Goal: Information Seeking & Learning: Find specific page/section

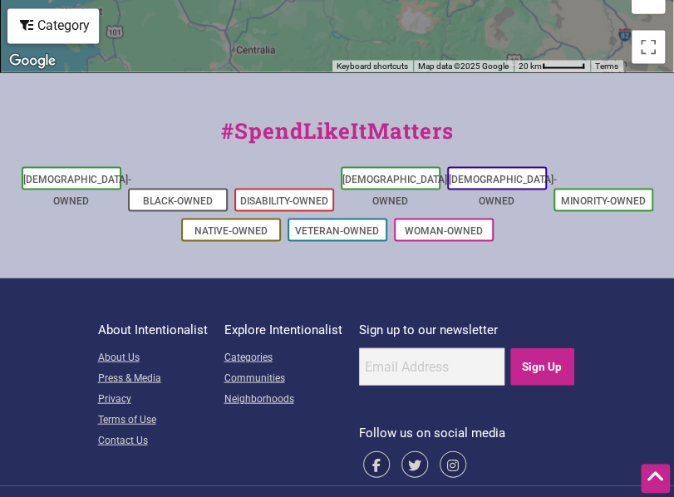
scroll to position [973, 0]
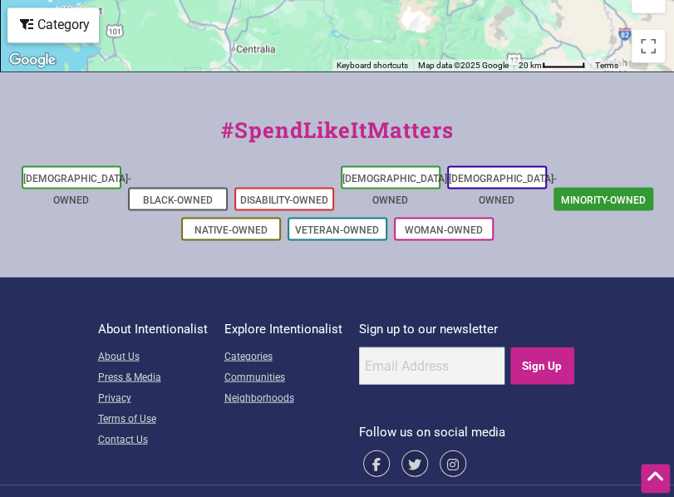
click at [594, 194] on link "Minority-Owned" at bounding box center [603, 200] width 85 height 12
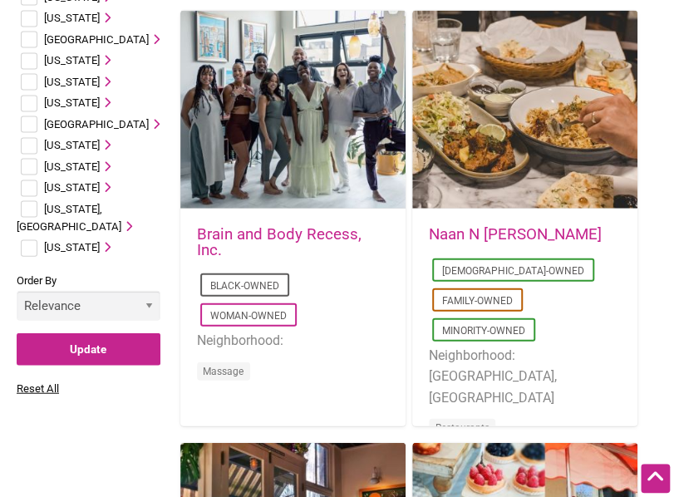
scroll to position [1014, 0]
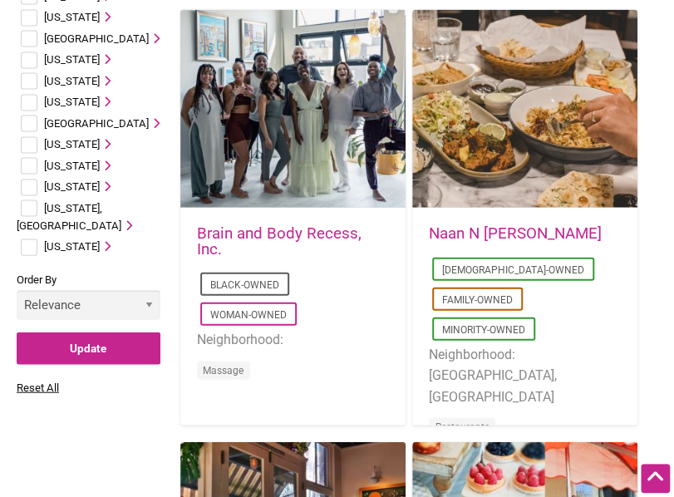
click at [32, 180] on input "checkbox" at bounding box center [29, 188] width 17 height 17
click at [30, 180] on input "checkbox" at bounding box center [29, 188] width 17 height 17
click at [106, 181] on icon at bounding box center [105, 186] width 11 height 11
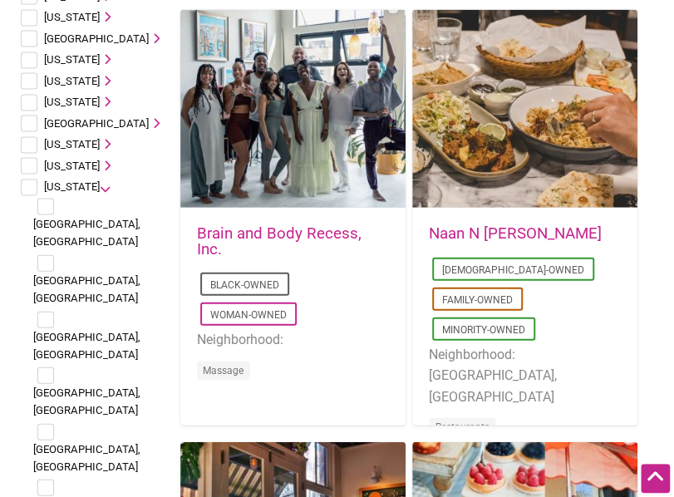
click at [23, 180] on input "checkbox" at bounding box center [29, 188] width 17 height 17
checkbox input "true"
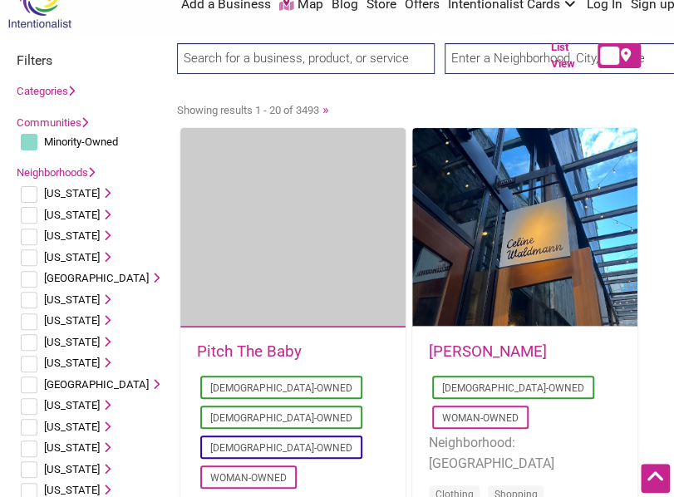
scroll to position [0, 0]
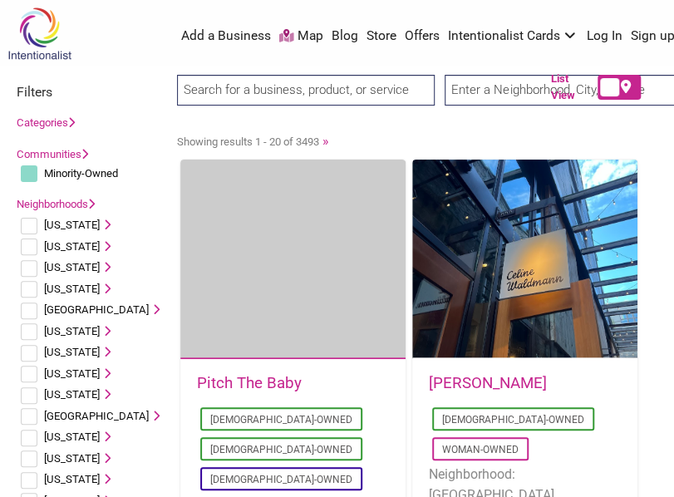
click at [81, 204] on link "Neighborhoods" at bounding box center [56, 204] width 78 height 12
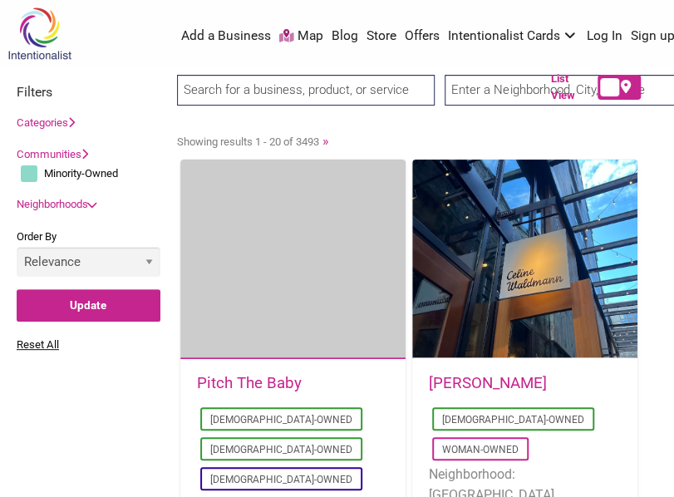
click at [317, 86] on input "search" at bounding box center [306, 90] width 258 height 31
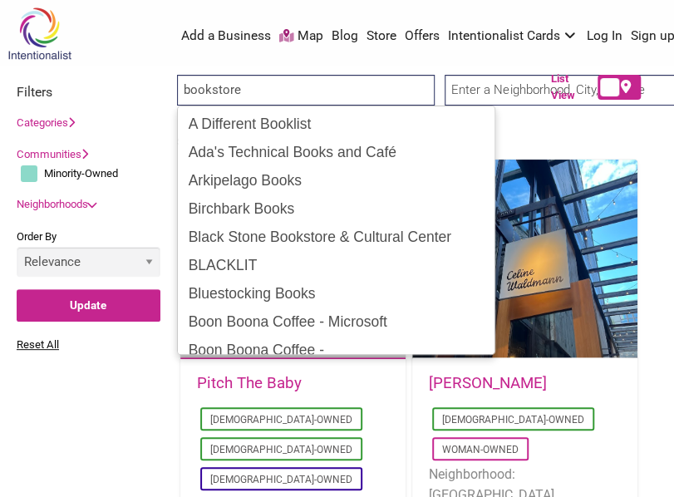
type input "bookstore"
click at [177, 75] on input "Search" at bounding box center [206, 91] width 59 height 32
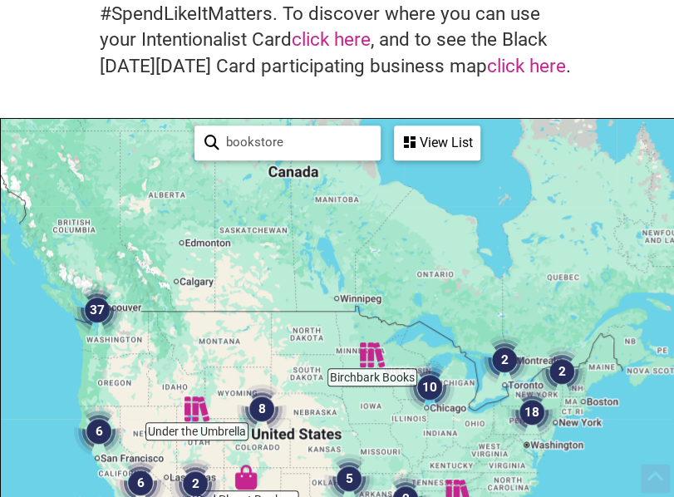
scroll to position [151, 0]
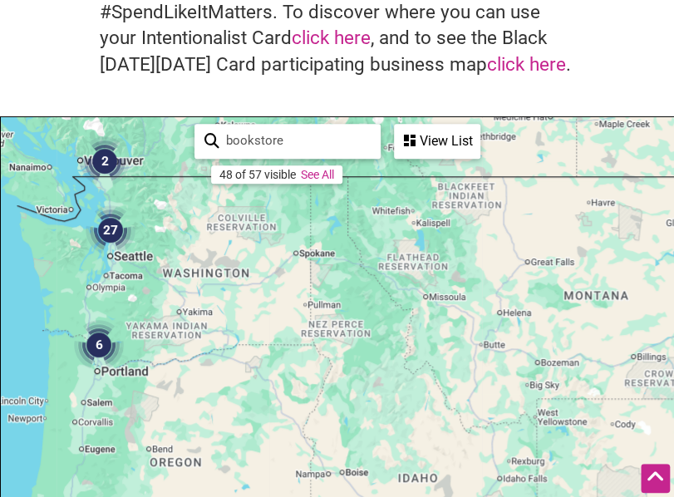
drag, startPoint x: 112, startPoint y: 283, endPoint x: 220, endPoint y: 287, distance: 108.1
click at [220, 287] on div "To navigate, press the arrow keys." at bounding box center [337, 440] width 672 height 647
click at [111, 229] on img "28" at bounding box center [109, 231] width 63 height 63
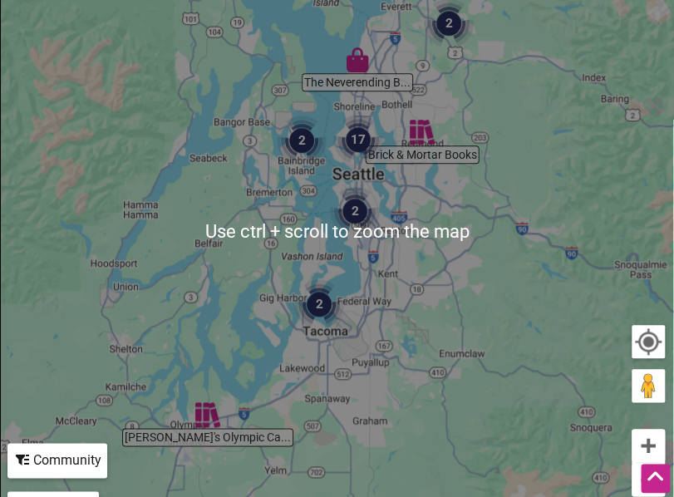
scroll to position [359, 0]
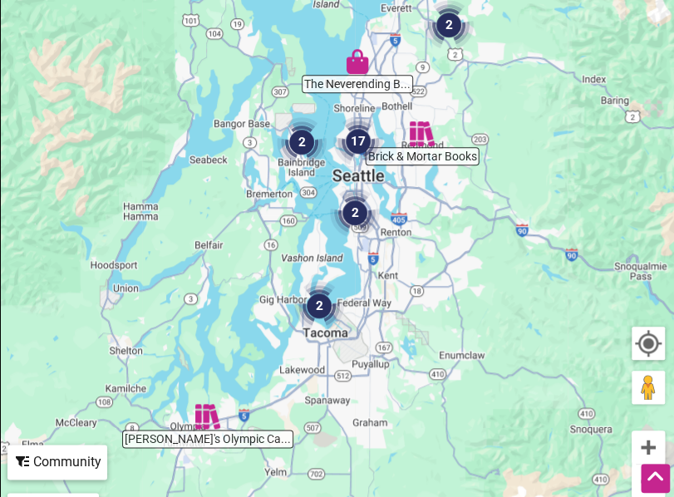
click at [358, 144] on img "17" at bounding box center [358, 141] width 63 height 63
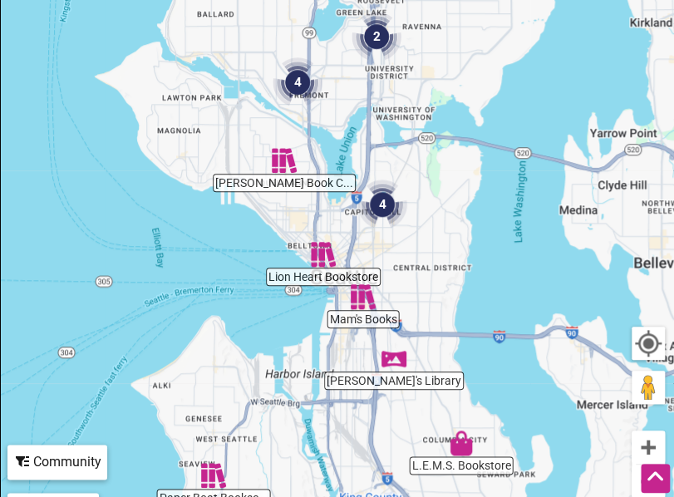
click at [331, 86] on div "To navigate, press the arrow keys." at bounding box center [337, 232] width 672 height 647
click at [297, 84] on img "4" at bounding box center [297, 82] width 63 height 63
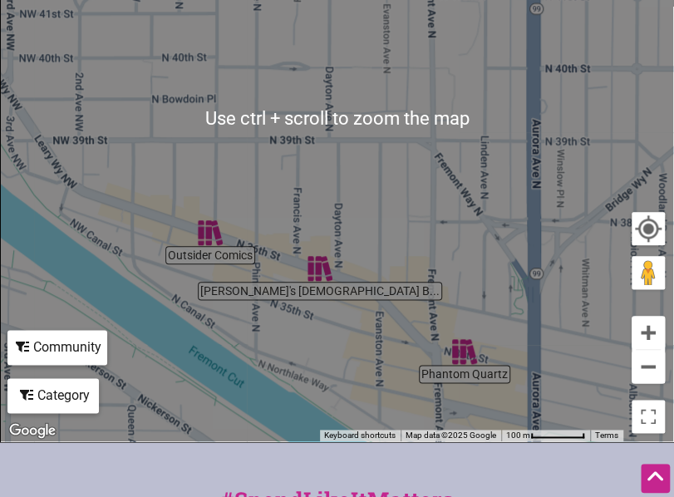
scroll to position [474, 0]
